Goal: Navigation & Orientation: Find specific page/section

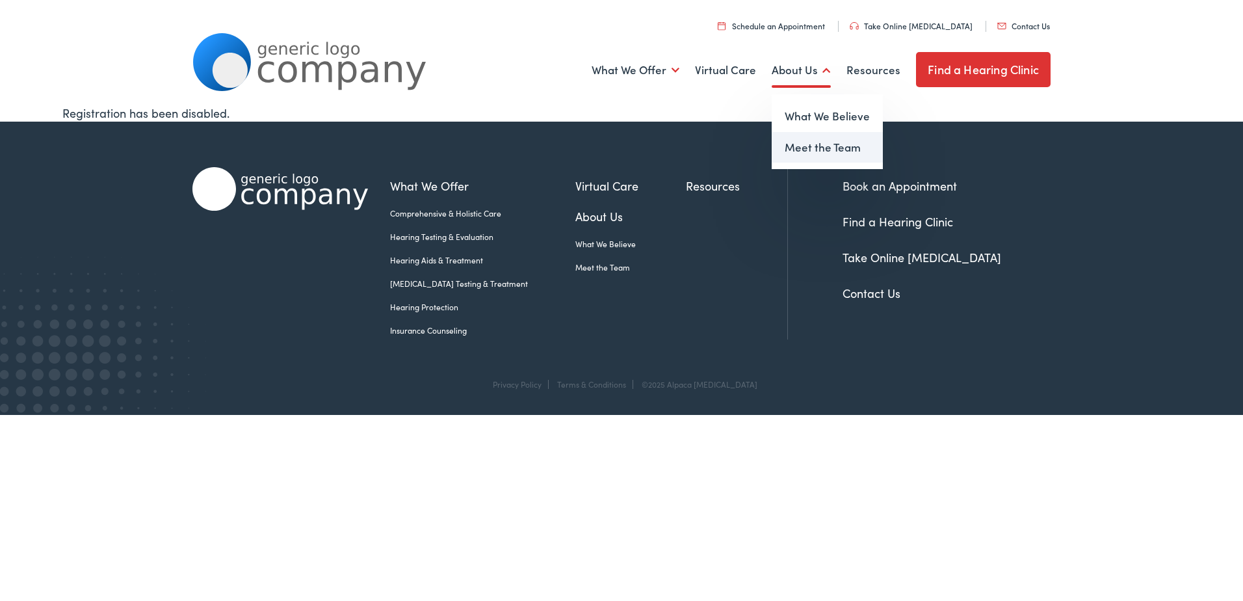
click at [826, 146] on link "Meet the Team" at bounding box center [827, 147] width 111 height 31
